Goal: Find specific page/section: Find specific page/section

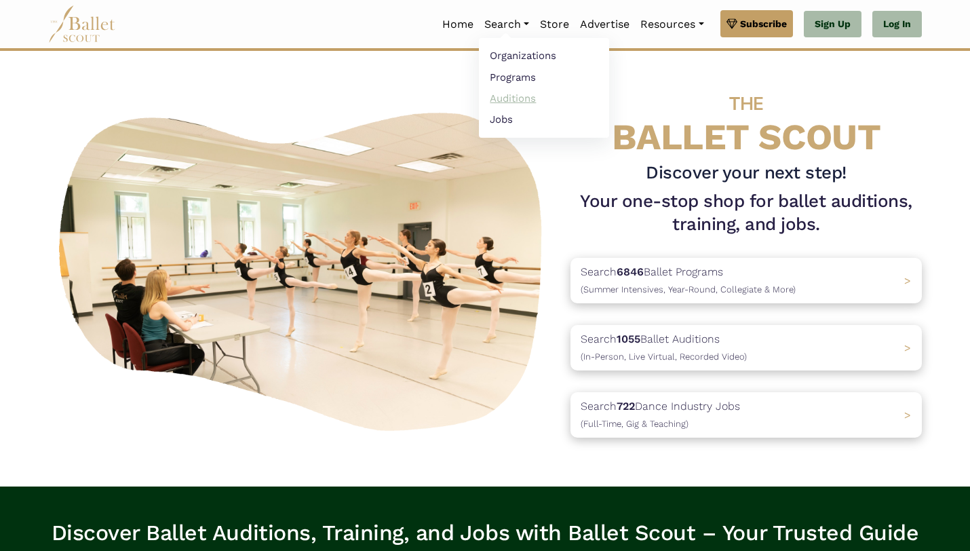
click at [505, 101] on link "Auditions" at bounding box center [544, 98] width 130 height 21
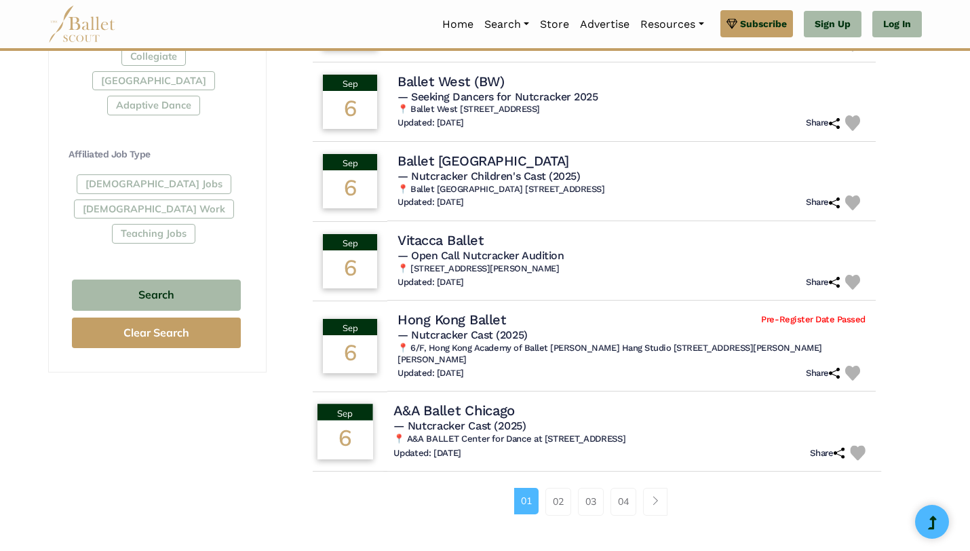
scroll to position [731, 0]
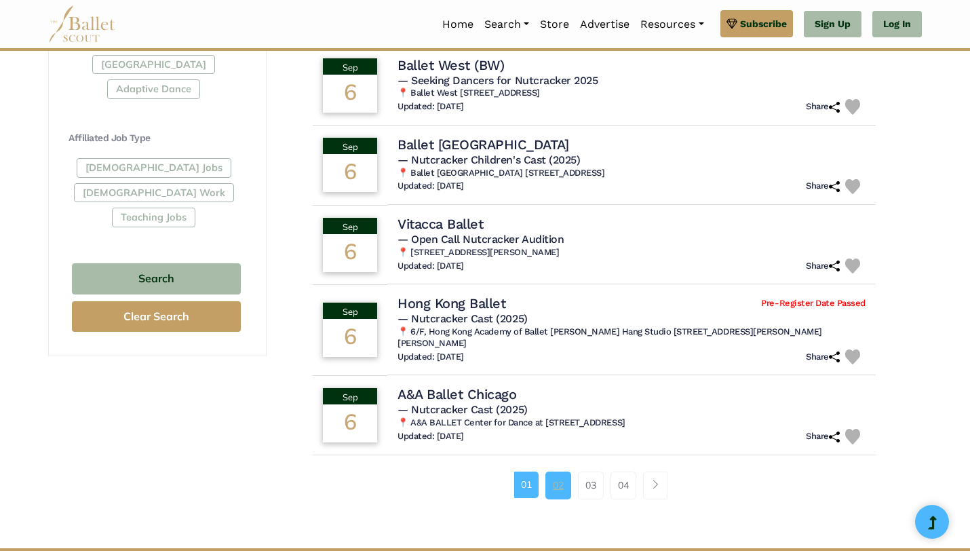
click at [557, 482] on link "02" at bounding box center [558, 485] width 26 height 27
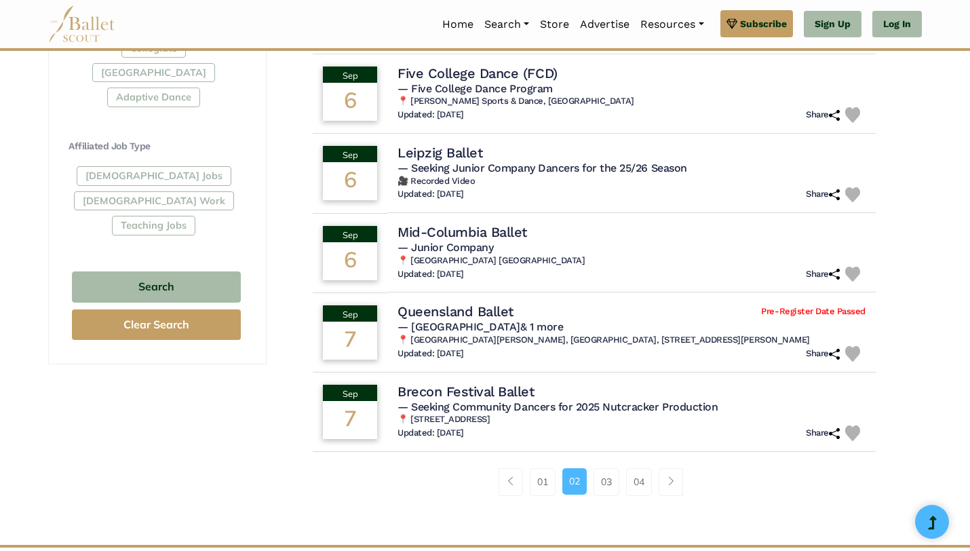
scroll to position [910, 0]
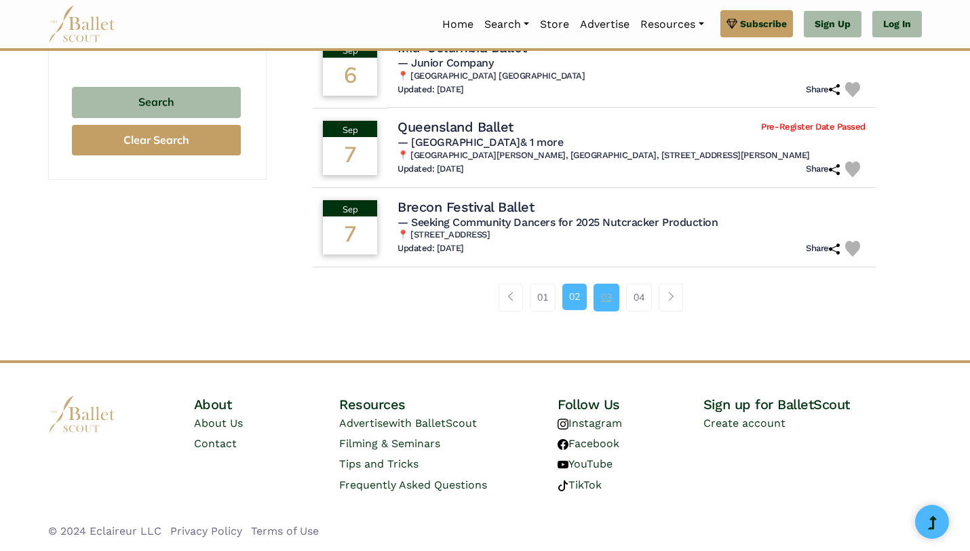
click at [600, 296] on link "03" at bounding box center [607, 297] width 26 height 27
